Goal: Task Accomplishment & Management: Complete application form

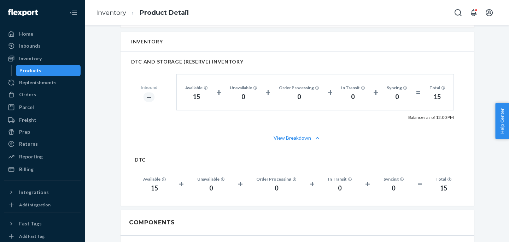
scroll to position [390, 0]
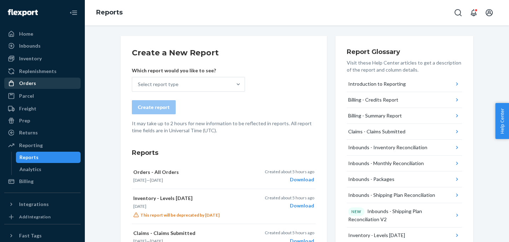
click at [36, 87] on div "Orders" at bounding box center [42, 83] width 75 height 10
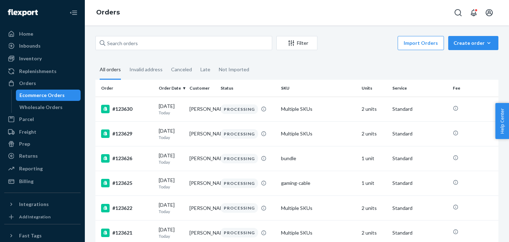
click at [476, 45] on div "Create order" at bounding box center [473, 43] width 40 height 7
click at [468, 59] on span "Ecommerce order" at bounding box center [477, 60] width 44 height 5
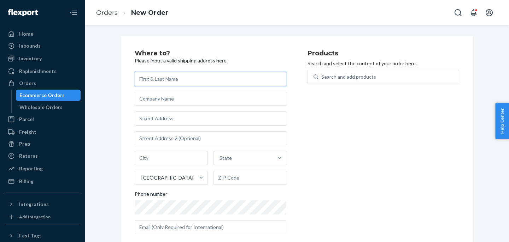
paste input "Yossi Saadon"
type input "Yossi Saadon"
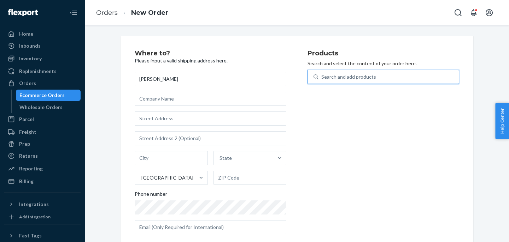
click at [328, 75] on div "Search and add products" at bounding box center [348, 76] width 55 height 7
click at [322, 75] on input "0 results available. Use Up and Down to choose options, press Enter to select t…" at bounding box center [321, 76] width 1 height 7
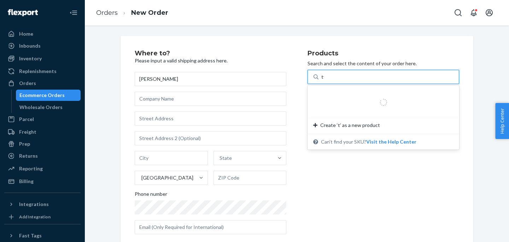
type input "tws"
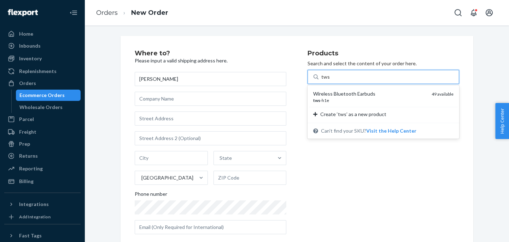
click at [333, 97] on div "Wireless Bluetooth Earbuds" at bounding box center [369, 93] width 113 height 7
click at [330, 81] on input "tws" at bounding box center [325, 76] width 8 height 7
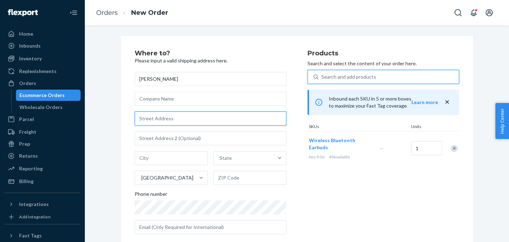
click at [163, 119] on input "text" at bounding box center [211, 119] width 152 height 14
paste input "76 N 4th st Apt 403"
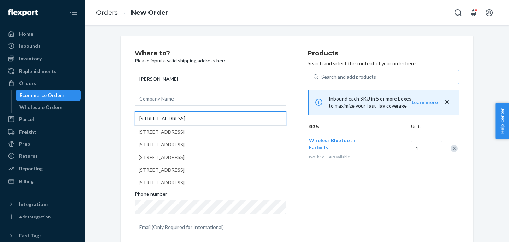
type input "76 N 4th st Apt 403"
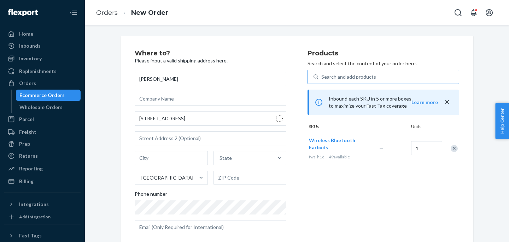
type input "403"
type input "Brooklyn - New York"
type input "11249"
type input "76 N 4th St"
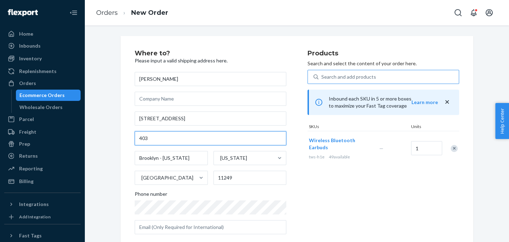
click at [140, 140] on input "403" at bounding box center [211, 138] width 152 height 14
type input "APT 403"
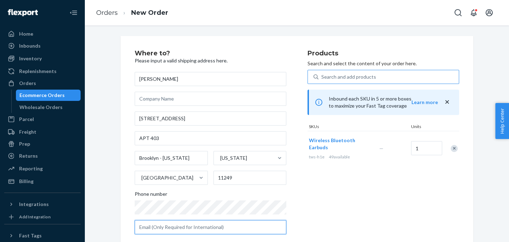
click at [218, 231] on input "text" at bounding box center [211, 227] width 152 height 14
paste input "itay@heavys.com"
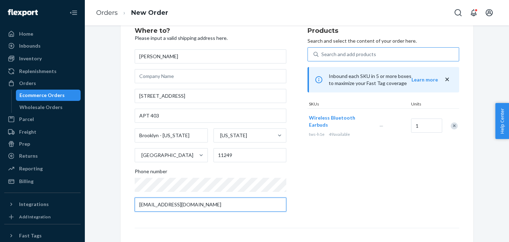
scroll to position [13, 0]
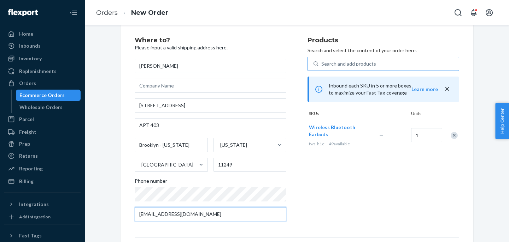
type input "itay@heavys.com"
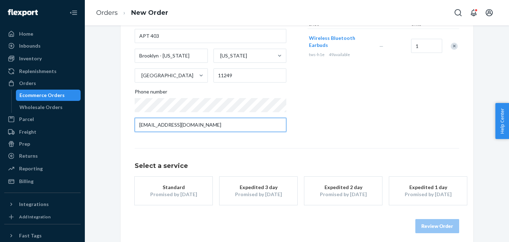
scroll to position [108, 0]
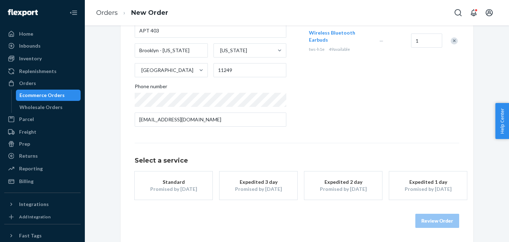
click at [191, 188] on div "Promised by Oct 1, 2025" at bounding box center [173, 189] width 57 height 7
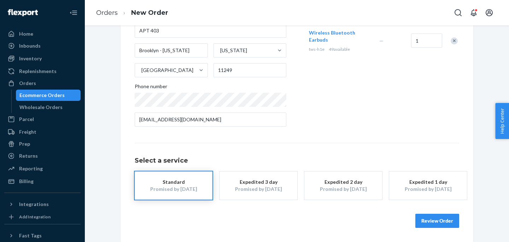
click at [433, 226] on button "Review Order" at bounding box center [437, 221] width 44 height 14
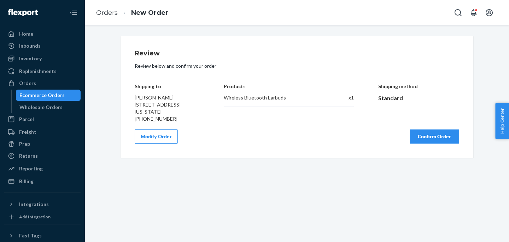
scroll to position [0, 0]
click at [428, 144] on button "Confirm Order" at bounding box center [433, 137] width 49 height 14
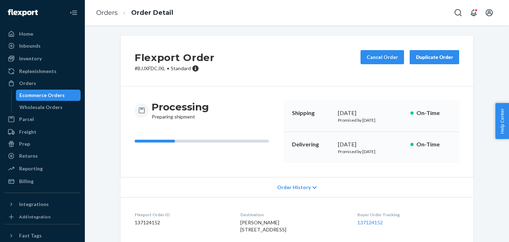
click at [189, 81] on div "Flexport Order # BJJXFDCJXL • Standard Cancel Order Duplicate Order" at bounding box center [296, 61] width 352 height 51
drag, startPoint x: 167, startPoint y: 69, endPoint x: 134, endPoint y: 69, distance: 33.2
click at [134, 69] on div "Flexport Order # BJJXFDCJXL • Standard Cancel Order Duplicate Order" at bounding box center [296, 61] width 352 height 51
copy p "# BJJXFDCJXL"
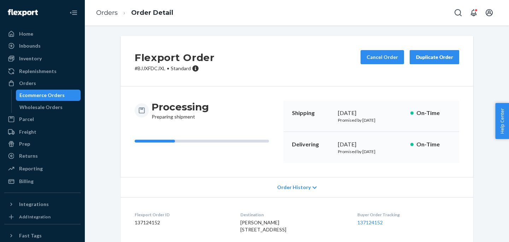
click at [147, 217] on dt "Flexport Order ID" at bounding box center [182, 215] width 94 height 6
click at [147, 221] on dd "137124152" at bounding box center [182, 222] width 94 height 7
copy dd "137124152"
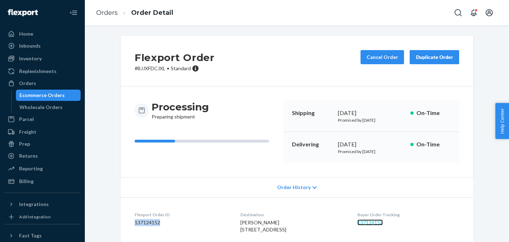
click at [373, 223] on link "137124152" at bounding box center [369, 223] width 25 height 6
click at [105, 18] on ol "Orders Order Detail" at bounding box center [134, 12] width 88 height 21
click at [101, 12] on link "Orders" at bounding box center [107, 13] width 22 height 8
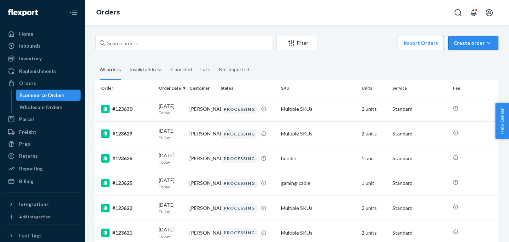
click at [472, 43] on div "Create order" at bounding box center [473, 43] width 40 height 7
click at [472, 53] on button "Ecommerce order" at bounding box center [484, 60] width 68 height 15
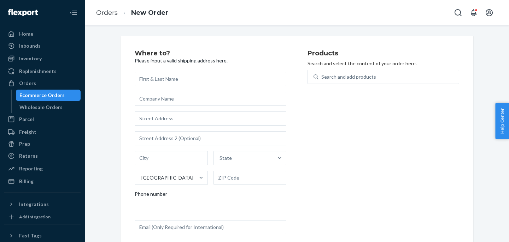
click at [470, 56] on div "Where to? Please input a valid shipping address here. State United States Phone…" at bounding box center [296, 145] width 352 height 218
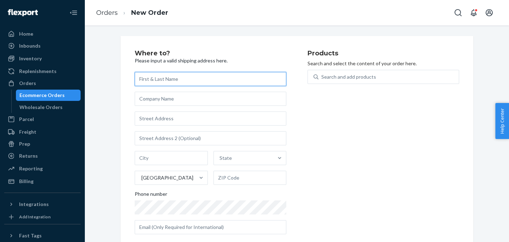
click at [201, 82] on input "text" at bounding box center [211, 79] width 152 height 14
paste input "WSOU - Jennifer Kajzer"
type input "WSOU - Jennifer Kajzer"
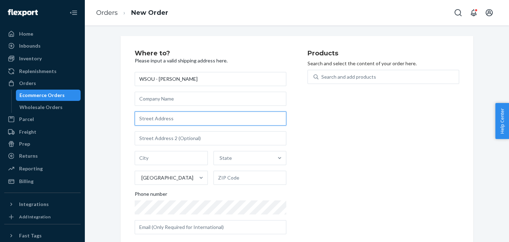
click at [172, 119] on input "text" at bounding box center [211, 119] width 152 height 14
paste input "mondaywork management 4 99+ Operation Heavys Home My work Sound profiles-Specif…"
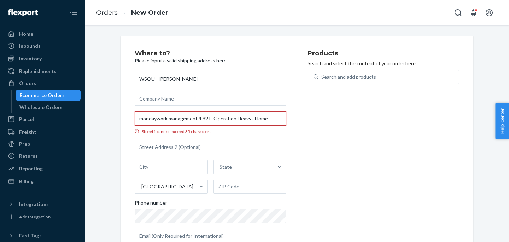
click at [255, 117] on input "mondaywork management 4 99+ Operation Heavys Home My work Sound profiles-Specif…" at bounding box center [211, 119] width 152 height 14
paste input "text"
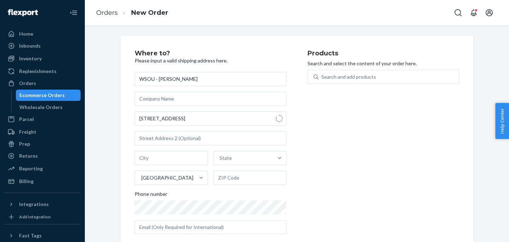
type input "400 S Orange Ave"
type input "South Orange Village"
type input "07079"
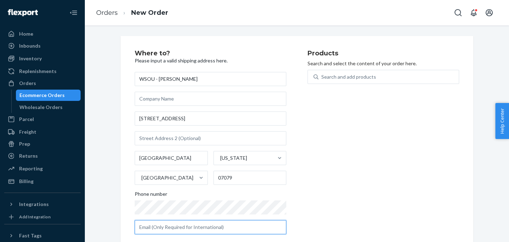
click at [211, 228] on input "text" at bounding box center [211, 227] width 152 height 14
paste input "Jennifer.Kajzer@shu.edu"
type input "Jennifer.Kajzer@shu.edu"
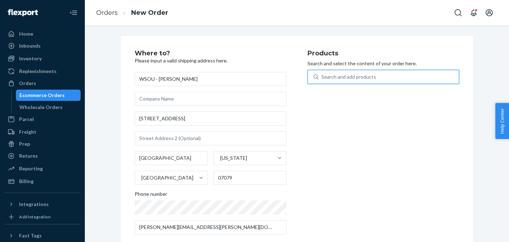
click at [377, 73] on div "Search and add products" at bounding box center [388, 77] width 140 height 13
click at [322, 73] on input "0 results available. Use Up and Down to choose options, press Enter to select t…" at bounding box center [321, 76] width 1 height 7
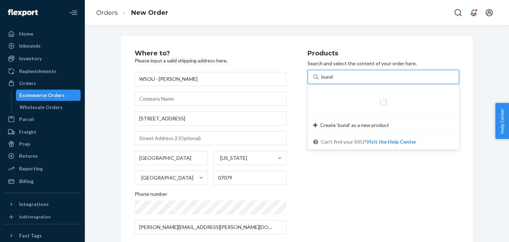
type input "bundle"
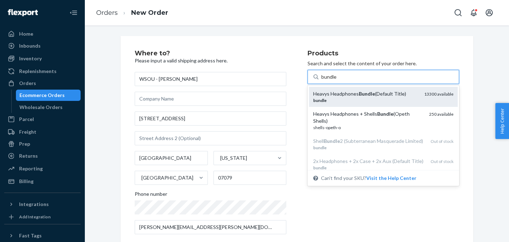
click at [337, 100] on div "bundle" at bounding box center [365, 100] width 105 height 6
click at [337, 81] on input "bundle" at bounding box center [329, 76] width 16 height 7
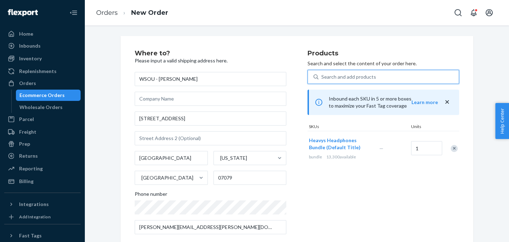
click at [338, 78] on div "Search and add products" at bounding box center [348, 76] width 55 height 7
click at [322, 78] on input "0 results available. Select is focused ,type to refine list, press Down to open…" at bounding box center [321, 76] width 1 height 7
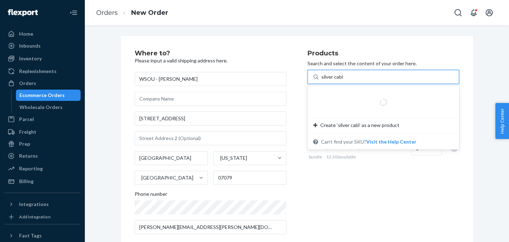
type input "silver cable"
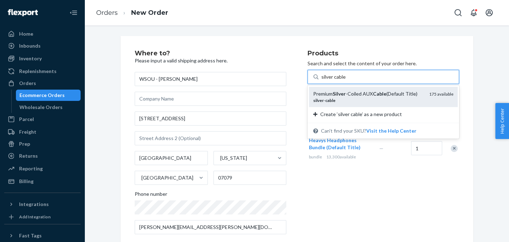
click at [338, 99] on div "silver - cable" at bounding box center [368, 100] width 110 height 6
click at [338, 81] on input "silver cable" at bounding box center [333, 76] width 25 height 7
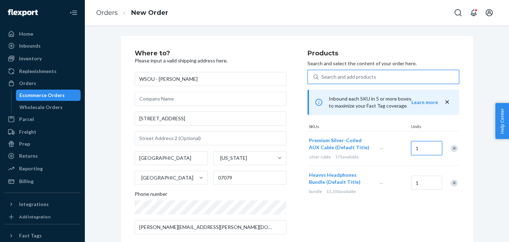
click at [427, 146] on input "1" at bounding box center [426, 148] width 31 height 14
type input "2"
click at [422, 181] on input "1" at bounding box center [426, 183] width 31 height 14
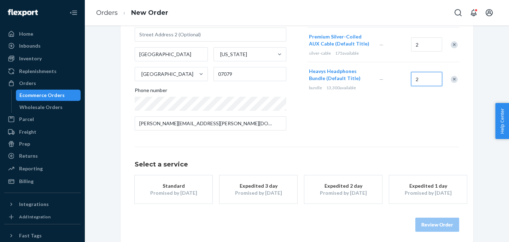
scroll to position [108, 0]
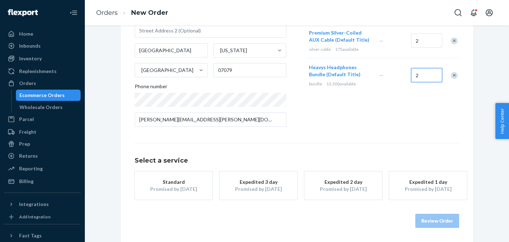
type input "2"
click at [172, 185] on div "Standard" at bounding box center [173, 182] width 57 height 7
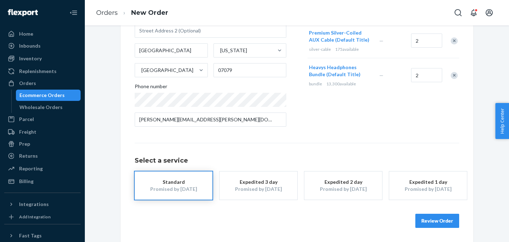
click at [421, 213] on div "Review Order" at bounding box center [297, 217] width 324 height 21
click at [424, 224] on button "Review Order" at bounding box center [437, 221] width 44 height 14
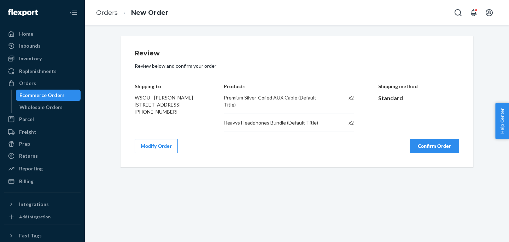
scroll to position [0, 0]
click at [432, 156] on div "Review Review below and confirm your order Shipping to WSOU - Jennifer Kajzer 4…" at bounding box center [296, 101] width 352 height 131
click at [432, 150] on button "Confirm Order" at bounding box center [433, 146] width 49 height 14
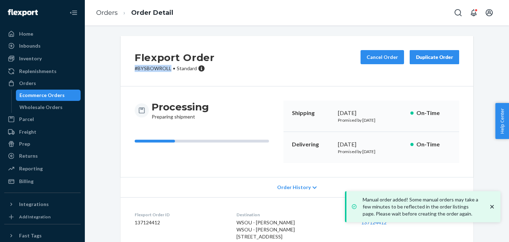
drag, startPoint x: 170, startPoint y: 69, endPoint x: 133, endPoint y: 69, distance: 36.7
click at [133, 69] on div "Flexport Order # BYSBOWROLL • Standard Cancel Order Duplicate Order" at bounding box center [296, 61] width 352 height 51
copy p "# BYSBOWROLL"
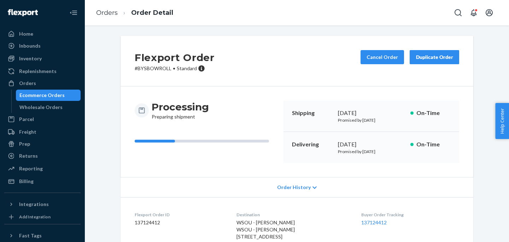
click at [145, 223] on dd "137124412" at bounding box center [180, 222] width 90 height 7
click at [151, 221] on dd "137124412" at bounding box center [180, 222] width 90 height 7
copy dd "137124412"
click at [373, 220] on link "137124412" at bounding box center [373, 223] width 25 height 6
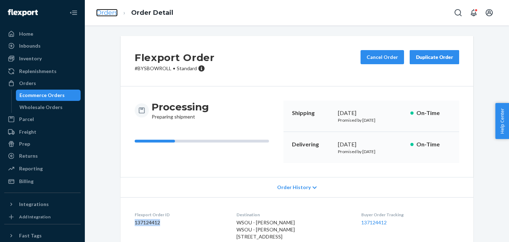
click at [100, 11] on link "Orders" at bounding box center [107, 13] width 22 height 8
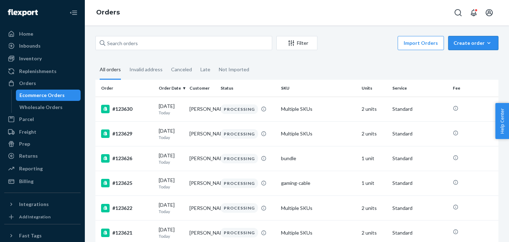
click at [474, 43] on div "Create order" at bounding box center [473, 43] width 40 height 7
click at [469, 58] on span "Ecommerce order" at bounding box center [477, 60] width 44 height 5
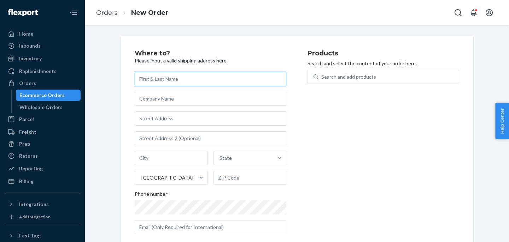
paste input "Chloe Weeterings"
type input "Chloe Weeterings"
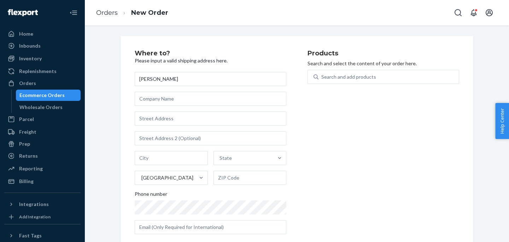
click at [354, 85] on div "Search and add products" at bounding box center [383, 81] width 152 height 23
click at [351, 75] on div "Search and add products" at bounding box center [348, 76] width 55 height 7
click at [322, 75] on input "Search and add products" at bounding box center [321, 76] width 1 height 7
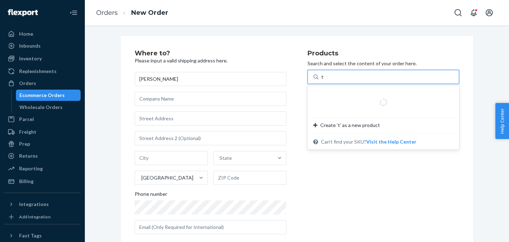
type input "tws"
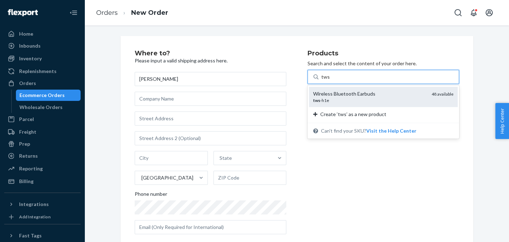
click at [334, 96] on div "Wireless Bluetooth Earbuds" at bounding box center [369, 93] width 113 height 7
click at [330, 81] on input "tws" at bounding box center [325, 76] width 8 height 7
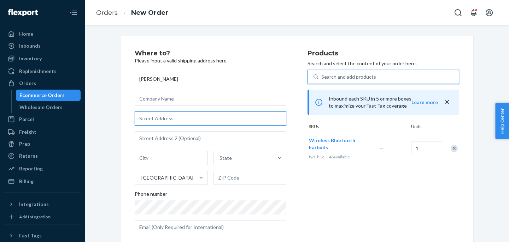
click at [172, 119] on input "text" at bounding box center [211, 119] width 152 height 14
paste input "30 SW 1st ST, apt 3402"
type input "30 SW 1st St"
type input "3402"
type input "Miami"
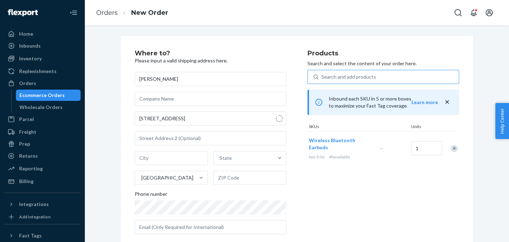
type input "33130"
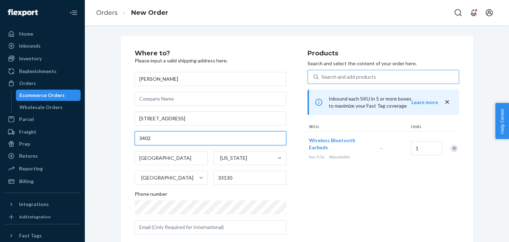
click at [138, 139] on input "3402" at bounding box center [211, 138] width 152 height 14
type input "apt 3402"
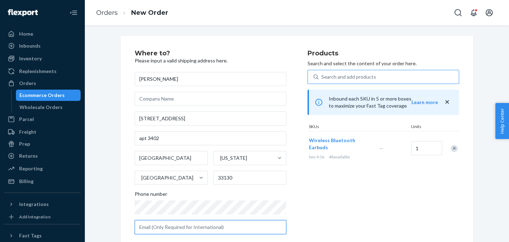
click at [176, 229] on input "text" at bounding box center [211, 227] width 152 height 14
paste input "chloe.kobra@gmail.com"
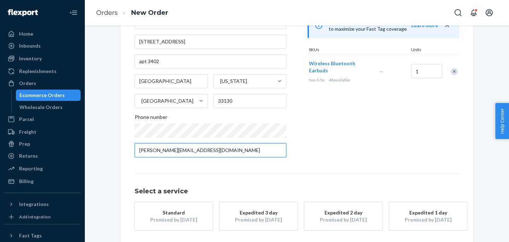
scroll to position [78, 0]
type input "chloe.kobra@gmail.com"
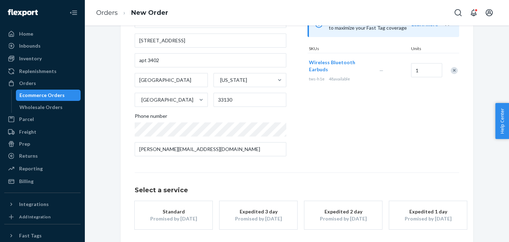
click at [167, 229] on button "Standard Promised by Oct 1, 2025" at bounding box center [174, 215] width 78 height 28
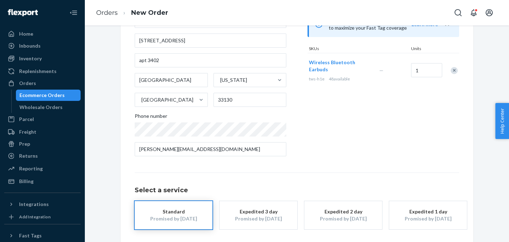
click at [173, 217] on div "Promised by Oct 1, 2025" at bounding box center [173, 218] width 57 height 7
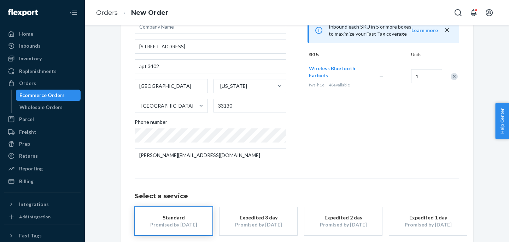
scroll to position [108, 0]
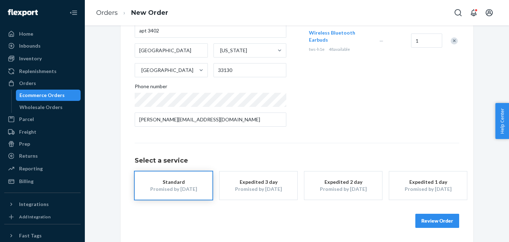
click at [432, 214] on button "Review Order" at bounding box center [437, 221] width 44 height 14
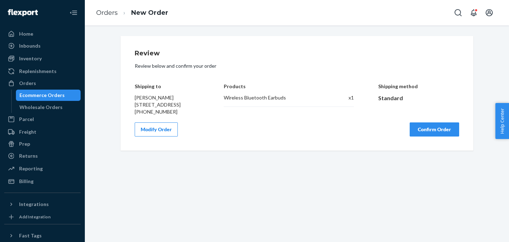
scroll to position [0, 0]
click at [437, 137] on button "Confirm Order" at bounding box center [433, 130] width 49 height 14
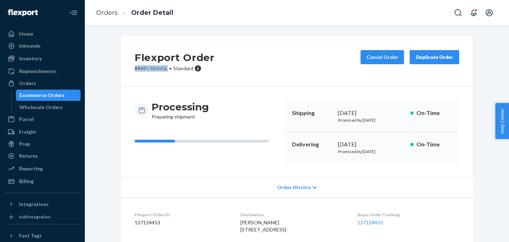
drag, startPoint x: 169, startPoint y: 69, endPoint x: 131, endPoint y: 69, distance: 38.1
click at [131, 69] on div "Flexport Order # RKFCSD0JGL • Standard Cancel Order Duplicate Order" at bounding box center [296, 61] width 352 height 51
copy p "# RKFCSD0JGL"
click at [141, 224] on dd "137124453" at bounding box center [182, 222] width 94 height 7
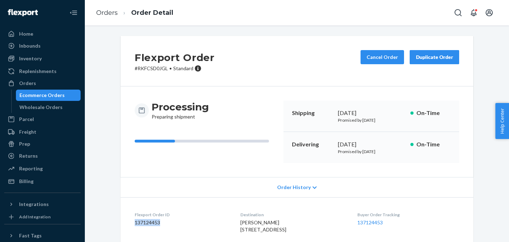
copy dd "137124453"
click at [371, 224] on link "137124453" at bounding box center [369, 223] width 25 height 6
click at [105, 11] on link "Orders" at bounding box center [107, 13] width 22 height 8
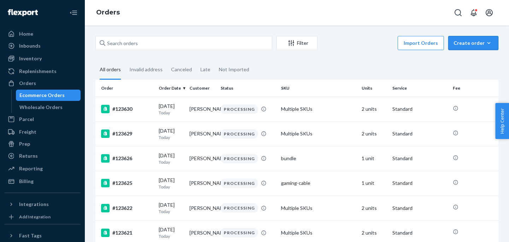
click at [478, 48] on button "Create order Ecommerce order Removal order" at bounding box center [473, 43] width 50 height 14
click at [474, 65] on button "Ecommerce order" at bounding box center [484, 60] width 68 height 15
